Goal: Transaction & Acquisition: Purchase product/service

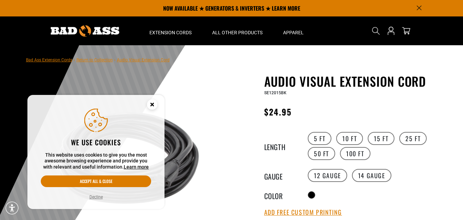
click at [154, 105] on circle "Cookie Consent" at bounding box center [152, 104] width 10 height 10
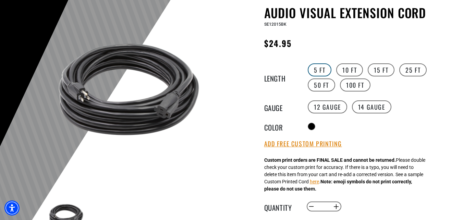
click at [322, 73] on label "5 FT" at bounding box center [320, 69] width 24 height 13
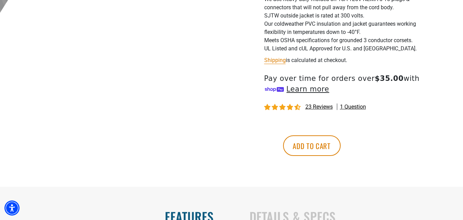
scroll to position [343, 0]
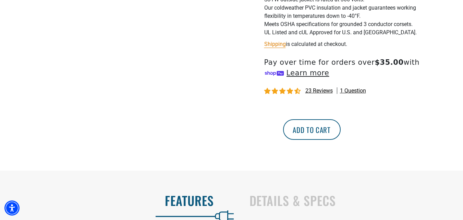
click at [341, 127] on button "Add to cart" at bounding box center [312, 129] width 58 height 21
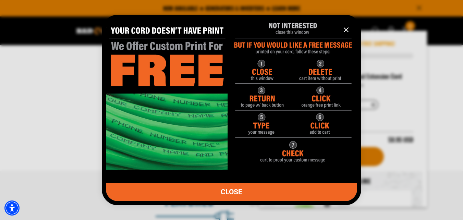
click at [348, 31] on icon "information" at bounding box center [346, 30] width 4 height 4
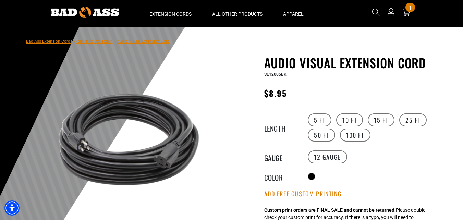
scroll to position [0, 0]
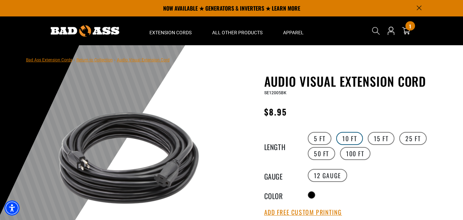
click at [345, 140] on label "10 FT" at bounding box center [349, 138] width 27 height 13
click at [312, 136] on label "5 FT" at bounding box center [320, 138] width 24 height 13
click at [357, 140] on label "10 FT" at bounding box center [349, 138] width 27 height 13
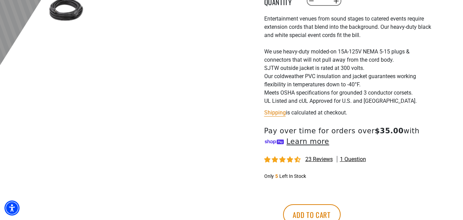
scroll to position [343, 0]
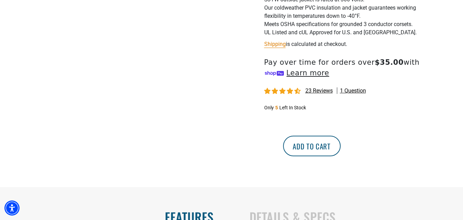
click at [338, 147] on button "Add to cart" at bounding box center [312, 146] width 58 height 21
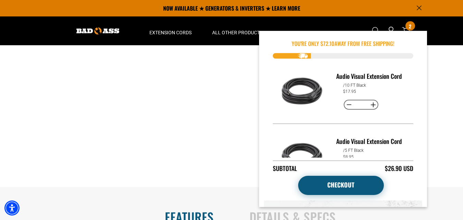
click at [337, 183] on link "Checkout" at bounding box center [341, 185] width 86 height 19
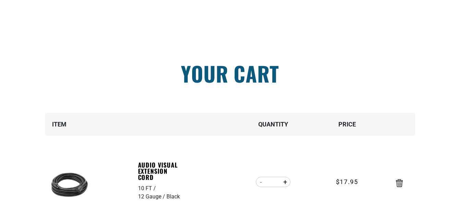
scroll to position [103, 0]
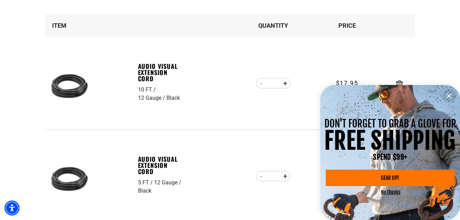
click at [400, 178] on link "GEAR UP!" at bounding box center [390, 178] width 129 height 16
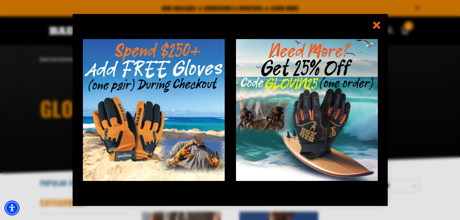
click at [371, 23] on button "information" at bounding box center [377, 25] width 14 height 14
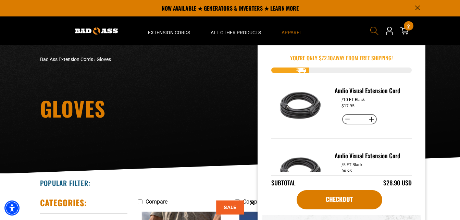
click at [370, 27] on span "Search" at bounding box center [374, 30] width 11 height 11
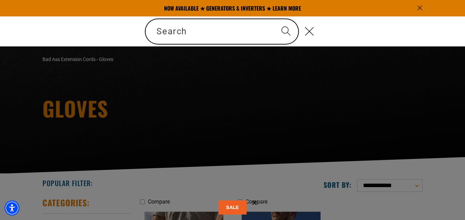
click at [422, 9] on icon "Announcement" at bounding box center [420, 7] width 5 height 5
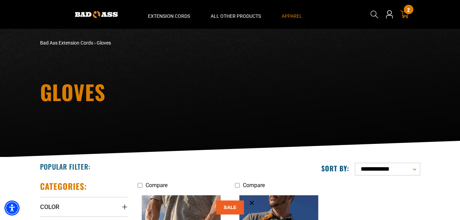
click at [402, 13] on icon at bounding box center [404, 14] width 9 height 9
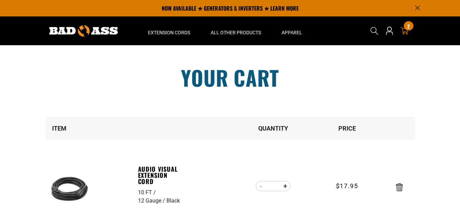
scroll to position [137, 0]
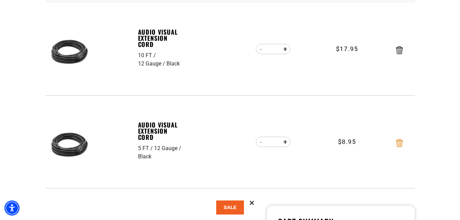
click at [402, 142] on icon "Remove Audio Visual Extension Cord - 5 FT / 12 Gauge / Black" at bounding box center [399, 143] width 7 height 8
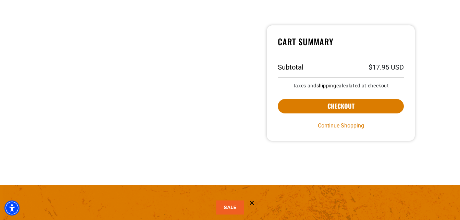
scroll to position [240, 0]
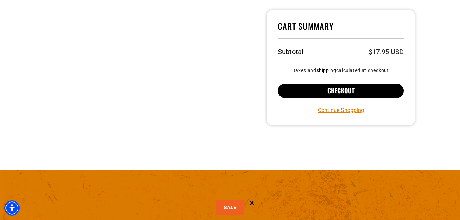
click at [325, 87] on button "Checkout" at bounding box center [341, 91] width 126 height 14
